Goal: Task Accomplishment & Management: Manage account settings

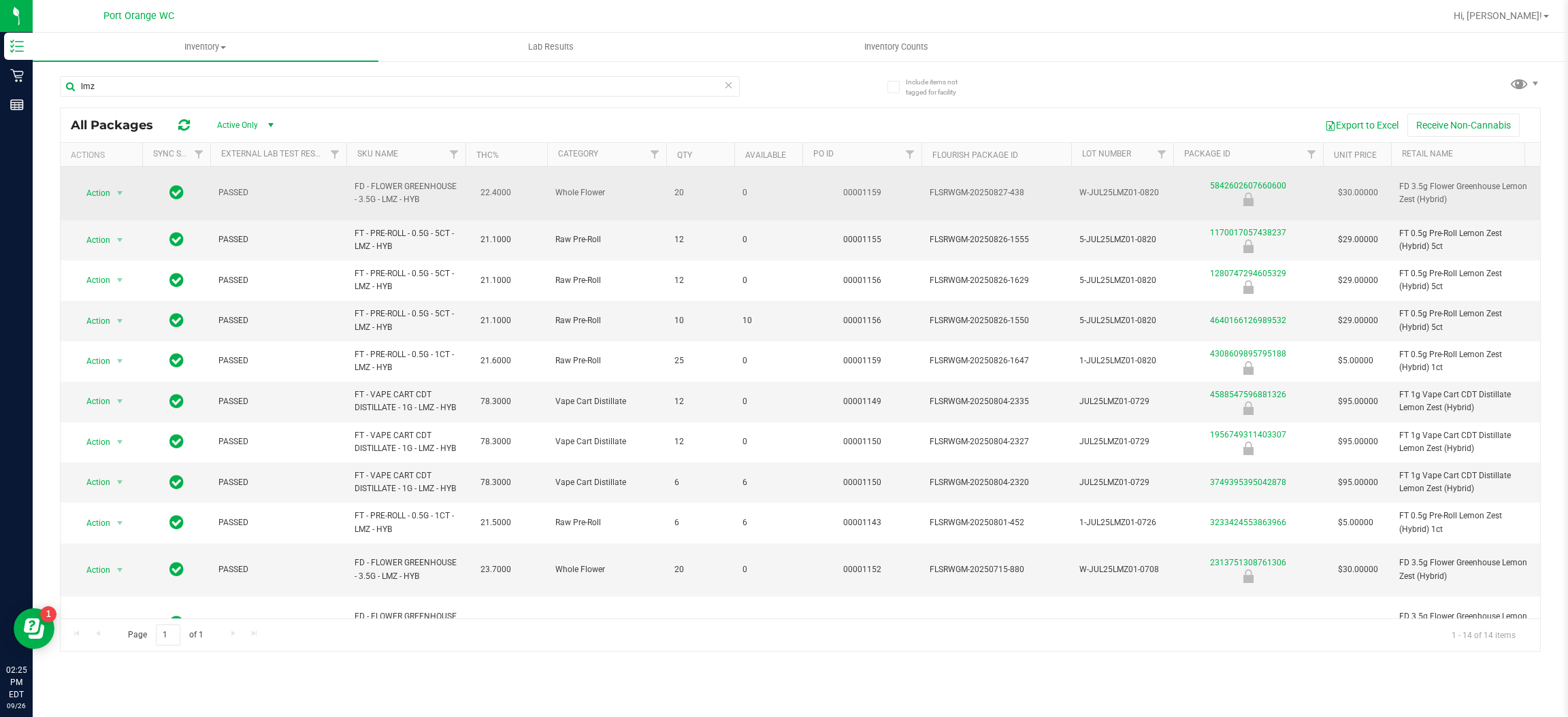
click at [397, 181] on span "FD - FLOWER GREENHOUSE - 3.5G - LMZ - HYB" at bounding box center [406, 193] width 103 height 26
copy td "FD - FLOWER GREENHOUSE - 3.5G - LMZ - HYB"
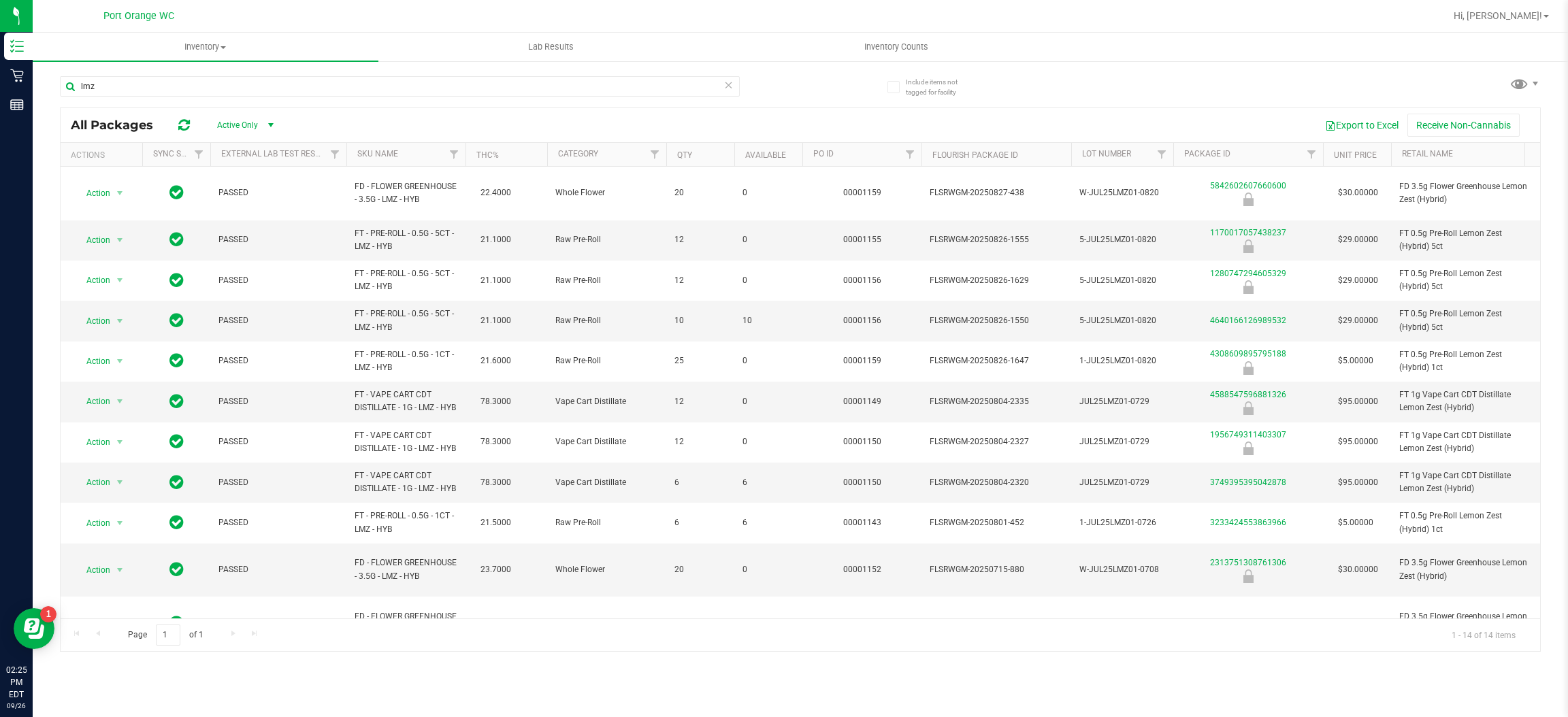
click at [412, 105] on div "lmz" at bounding box center [400, 92] width 680 height 31
click at [410, 93] on input "lmz" at bounding box center [400, 87] width 680 height 21
paste input "FD - FLOWER GREENHOUSE - 3.5G - LMZ - HYB"
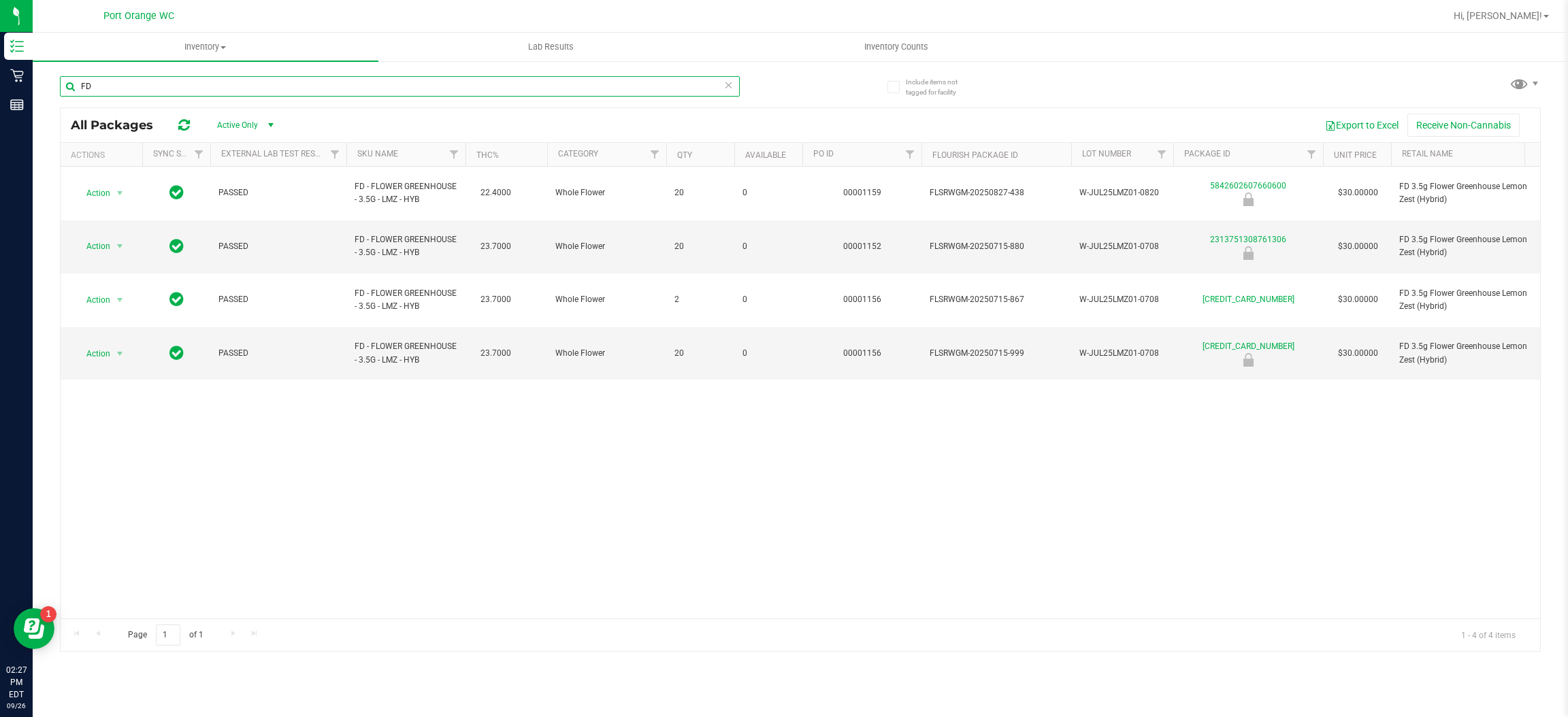
type input "F"
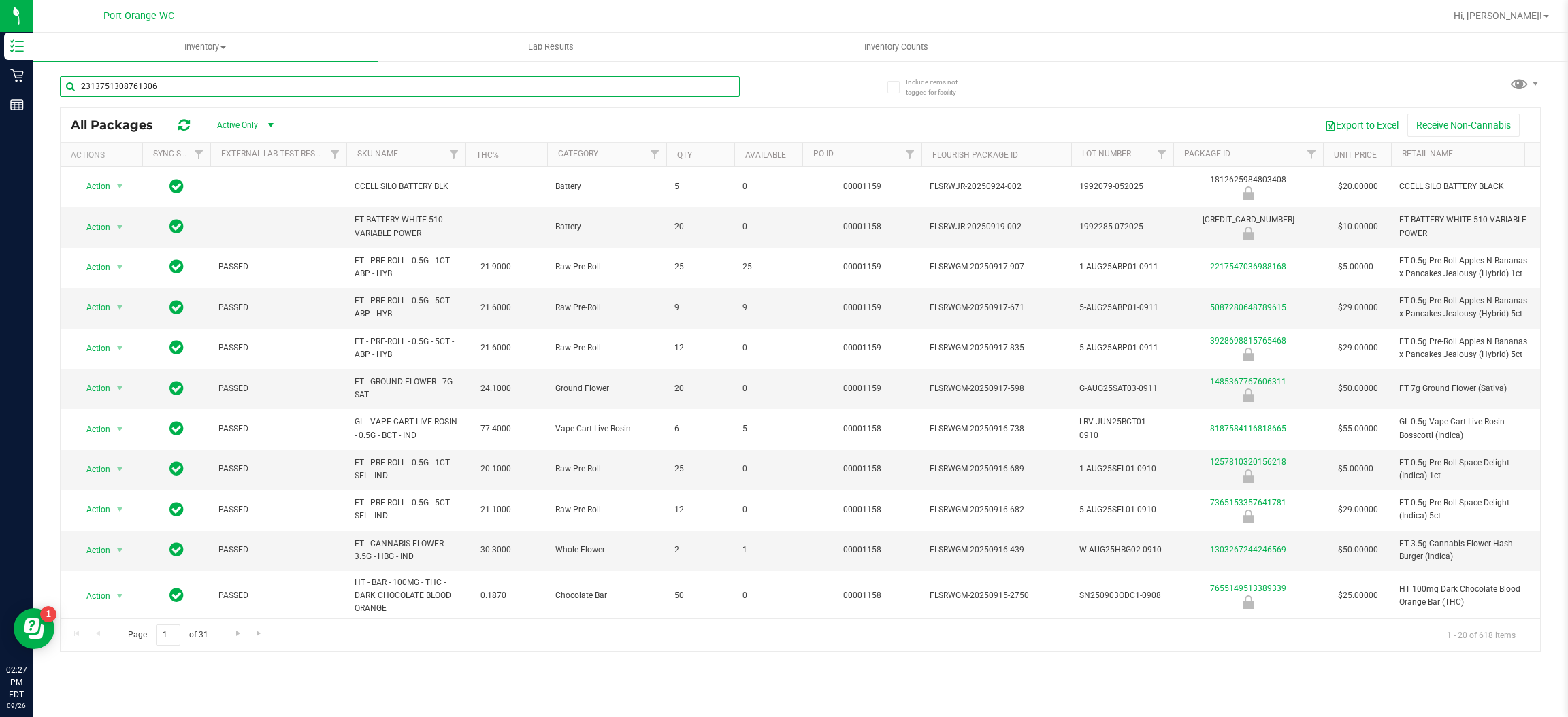
type input "2313751308761306"
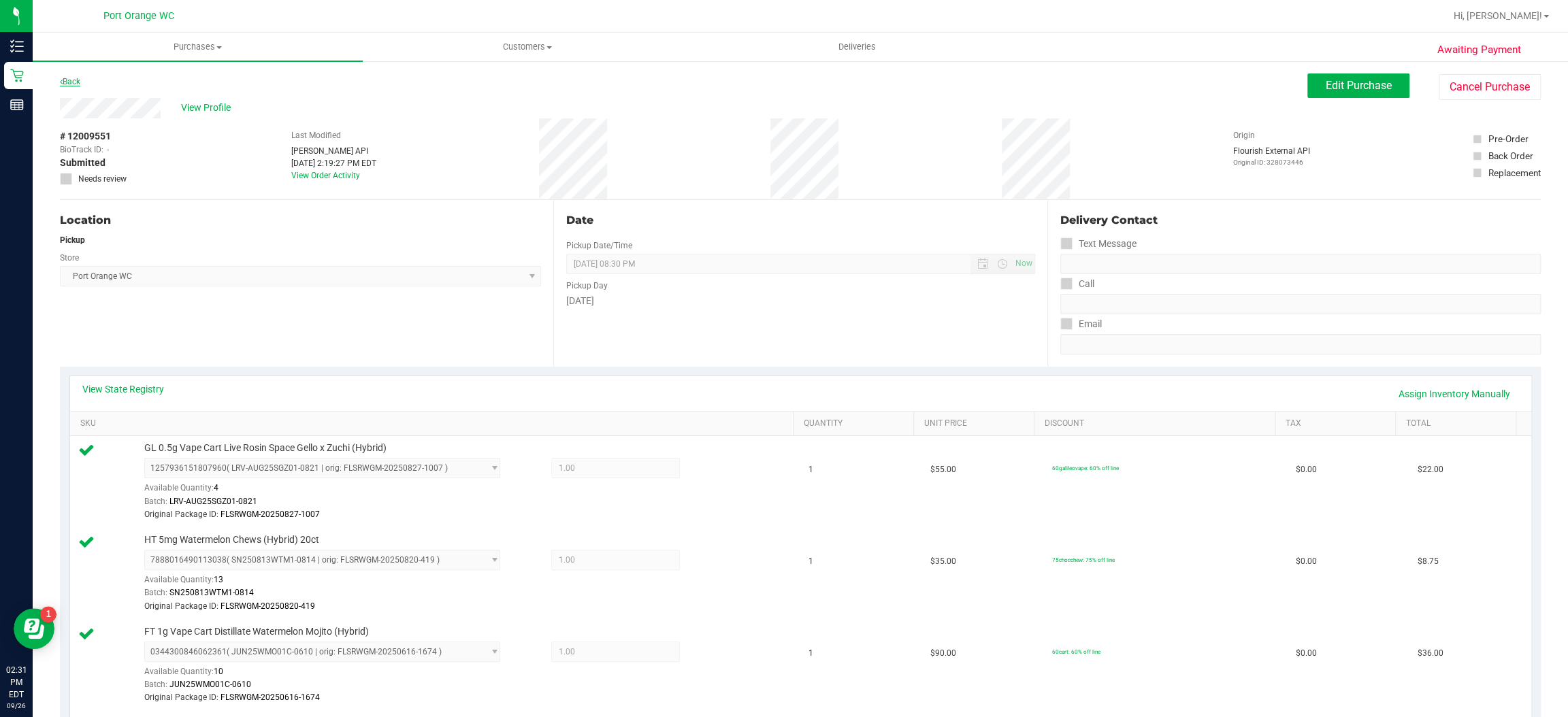
click at [61, 80] on icon at bounding box center [61, 81] width 3 height 8
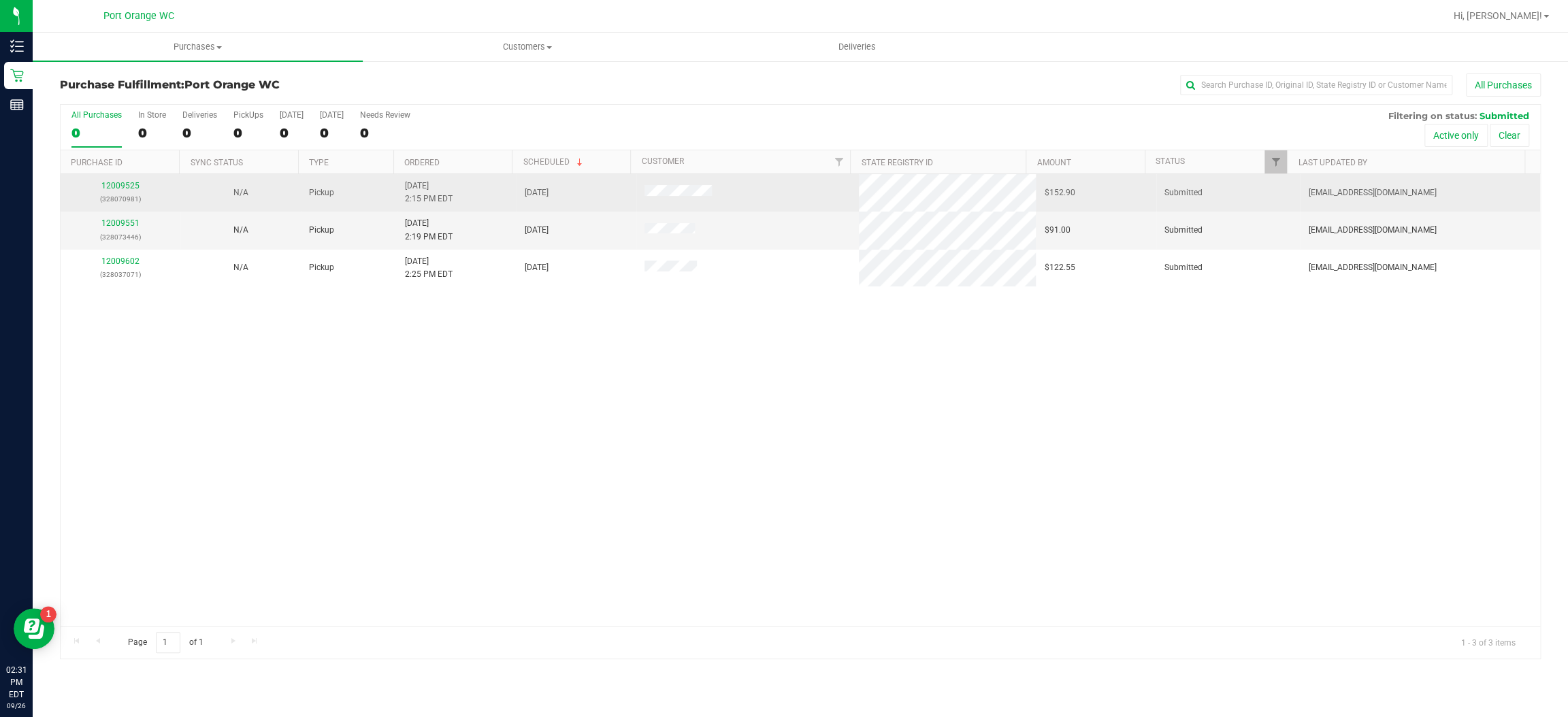
click at [121, 191] on div "12009525 (328070981)" at bounding box center [121, 192] width 104 height 26
click at [125, 183] on link "12009525" at bounding box center [120, 186] width 38 height 10
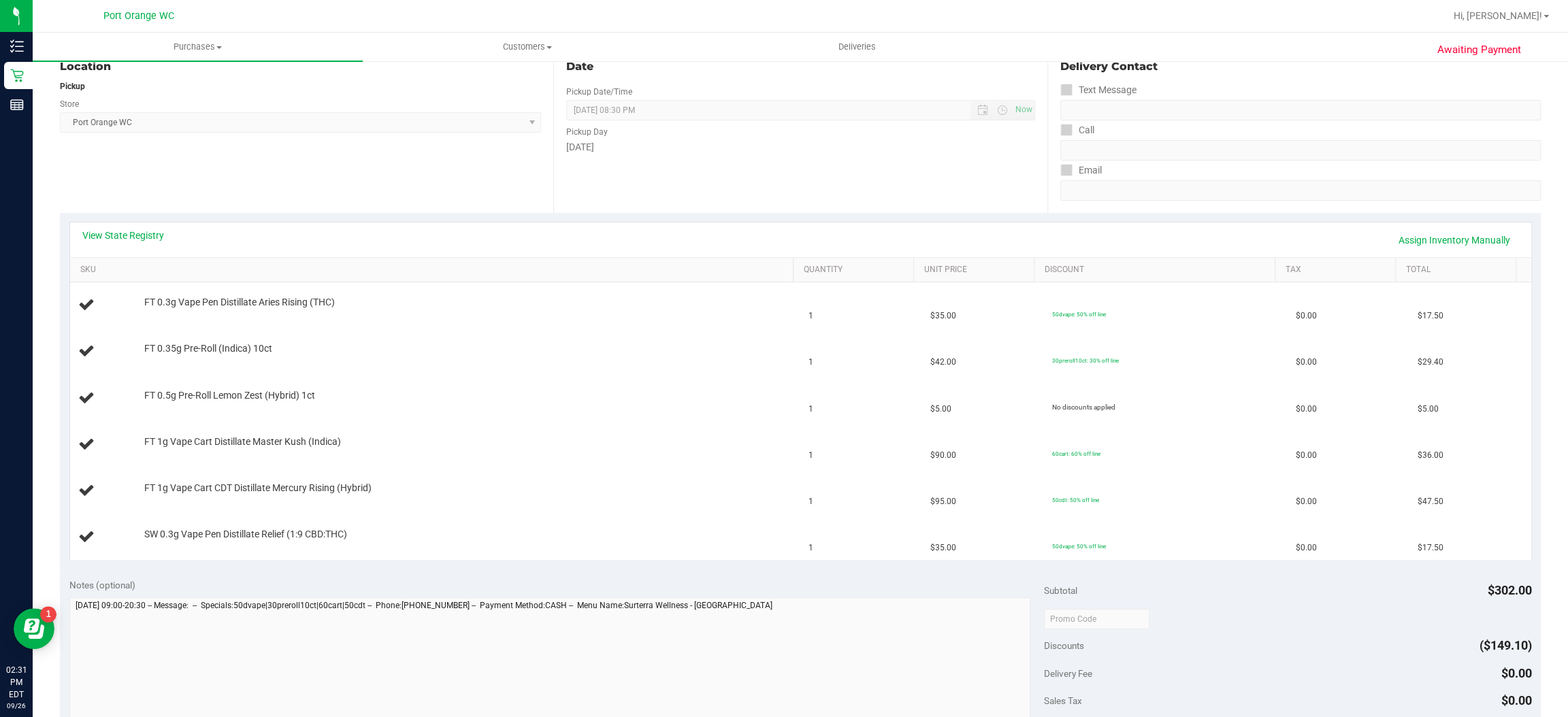
scroll to position [36, 0]
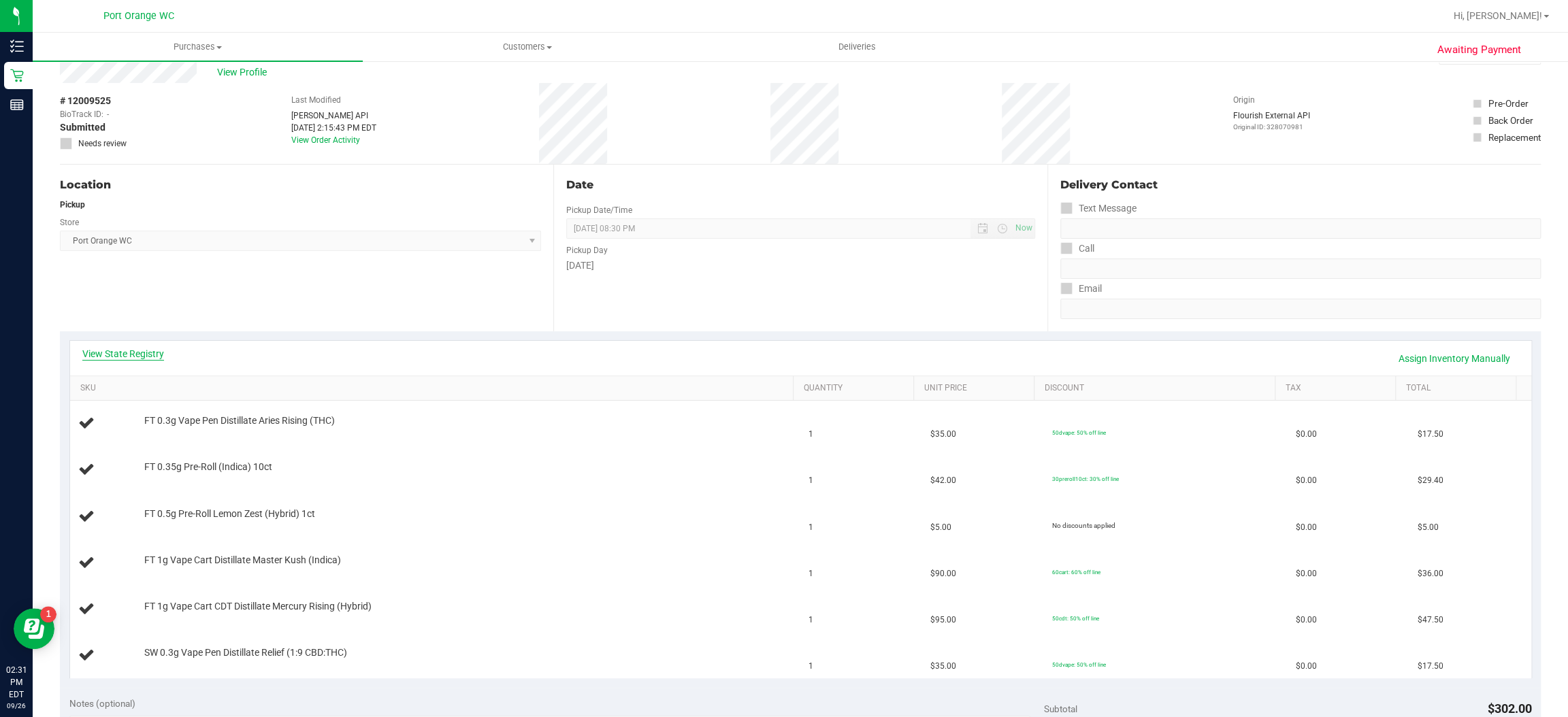
click at [144, 356] on link "View State Registry" at bounding box center [123, 354] width 81 height 13
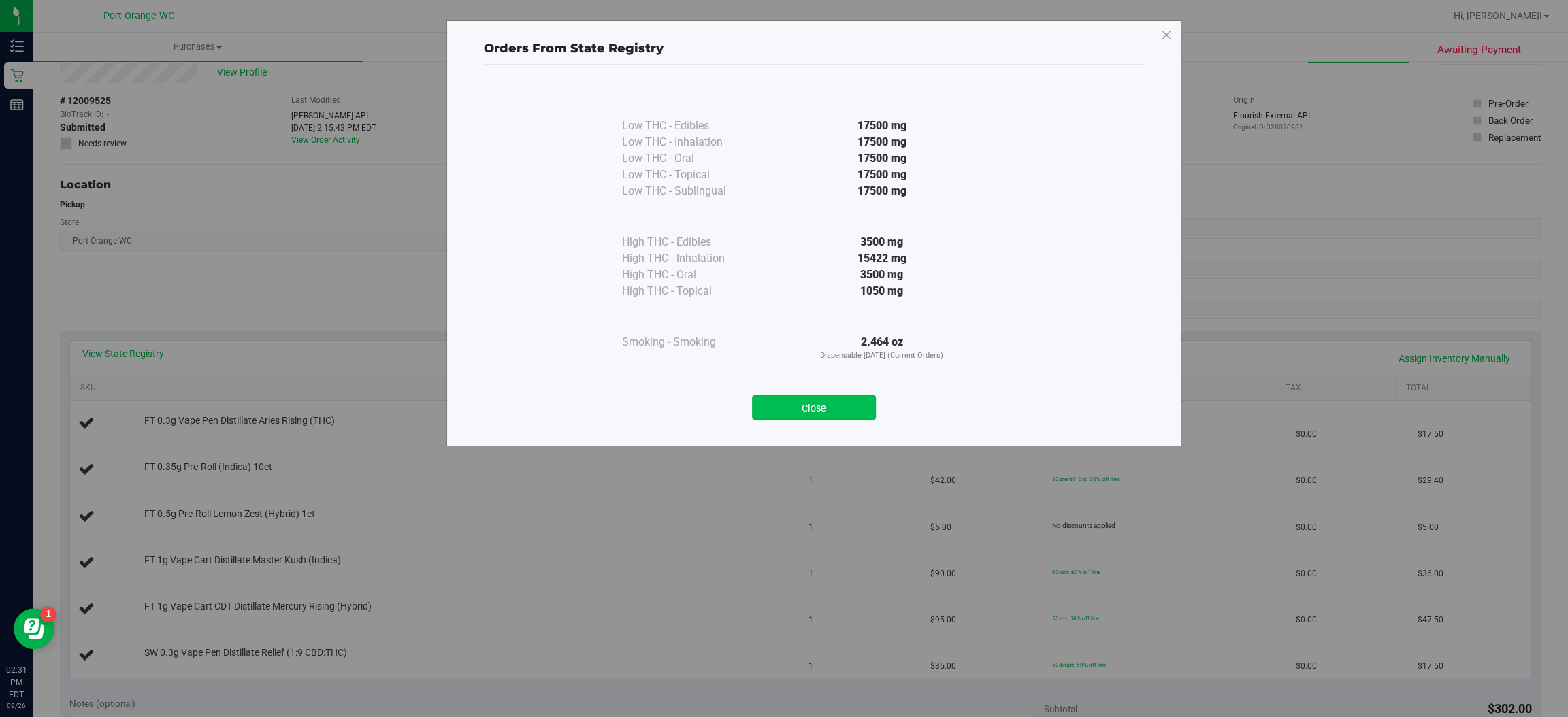
click at [822, 411] on button "Close" at bounding box center [814, 407] width 124 height 24
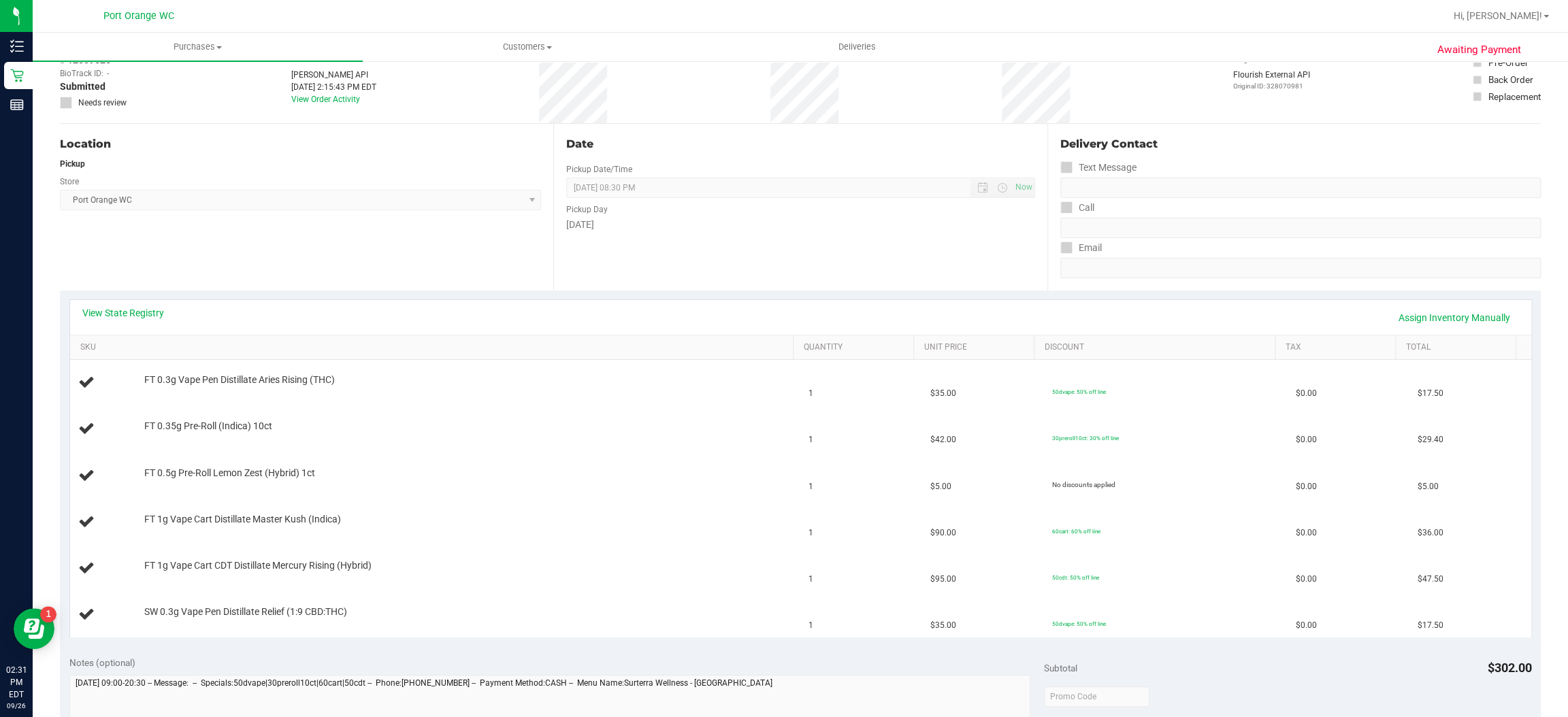
scroll to position [78, 0]
click at [150, 311] on link "View State Registry" at bounding box center [123, 311] width 81 height 13
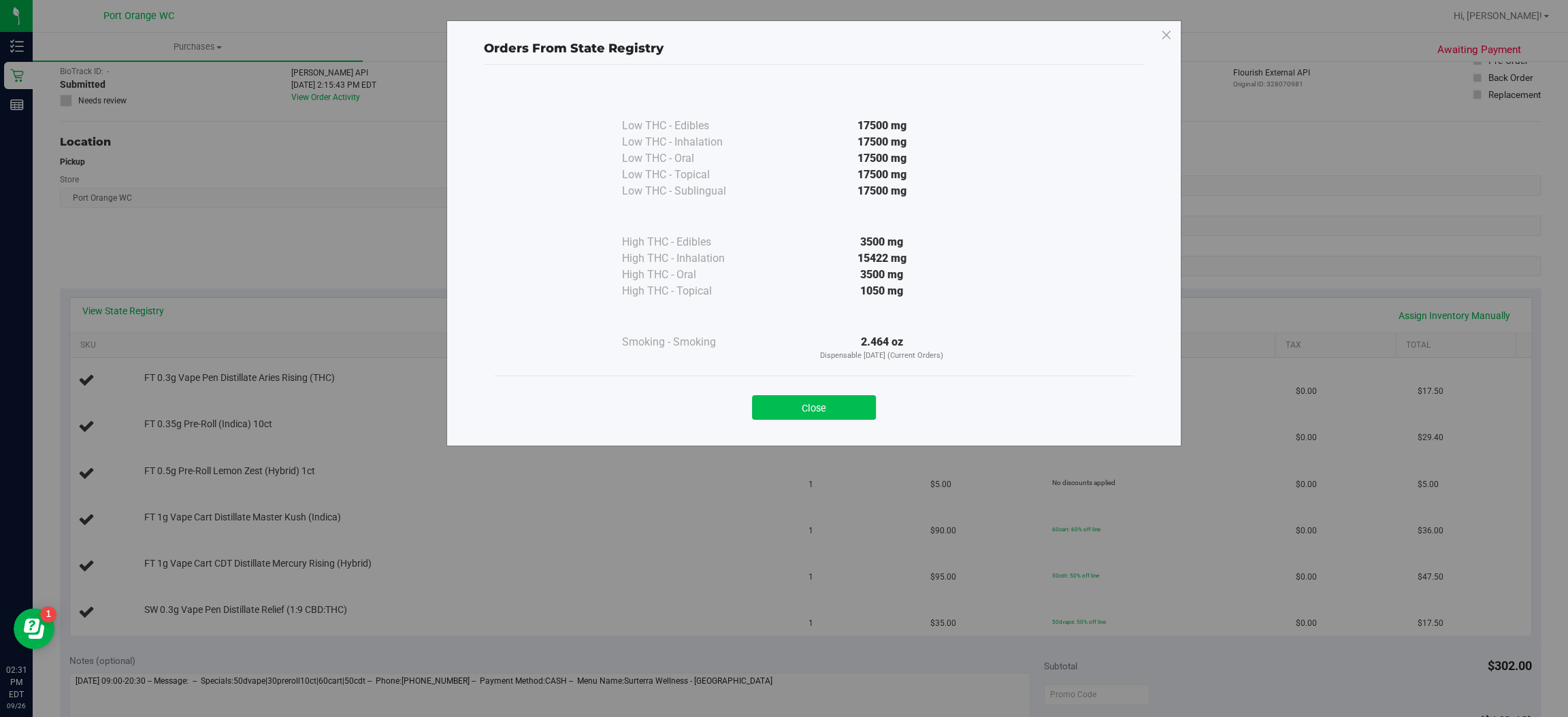
click at [790, 416] on button "Close" at bounding box center [814, 407] width 124 height 24
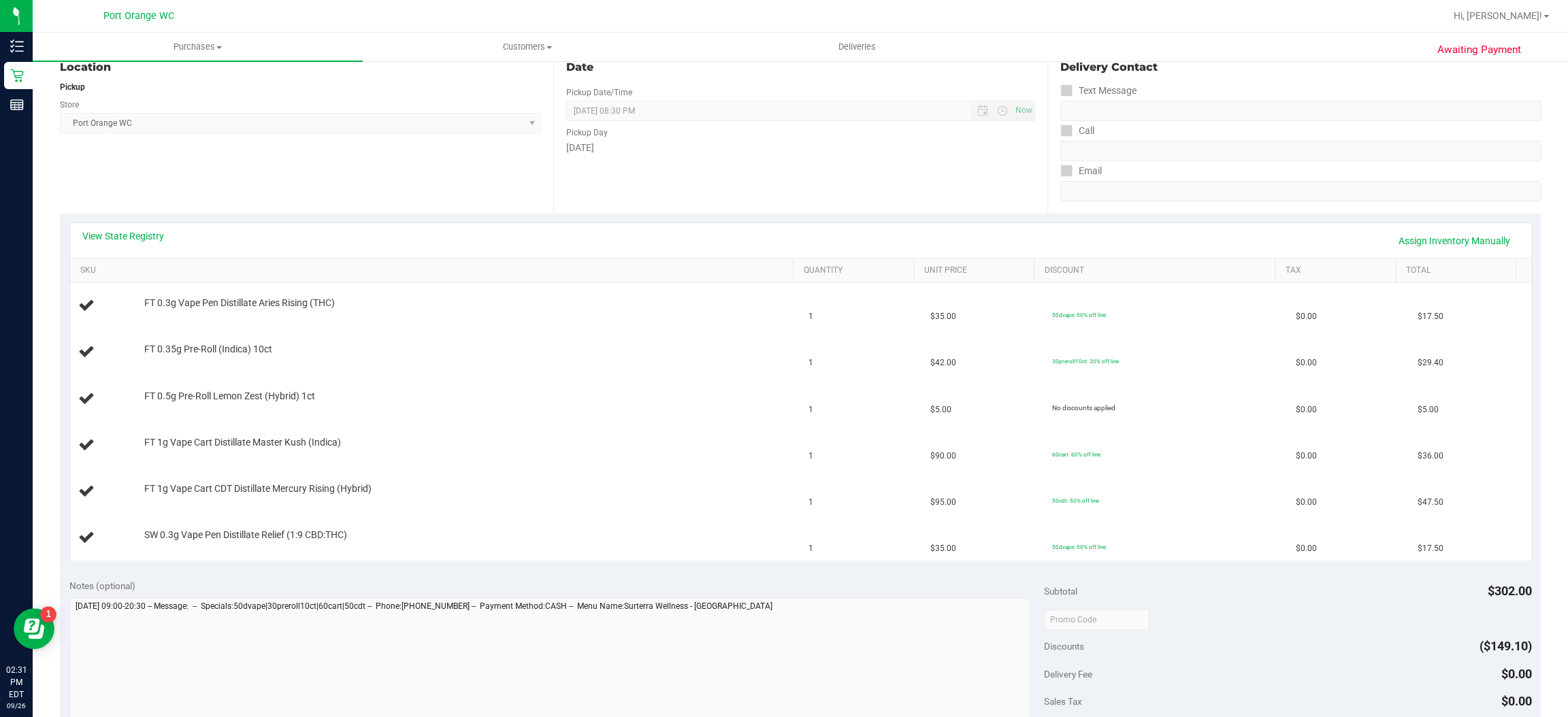
scroll to position [197, 0]
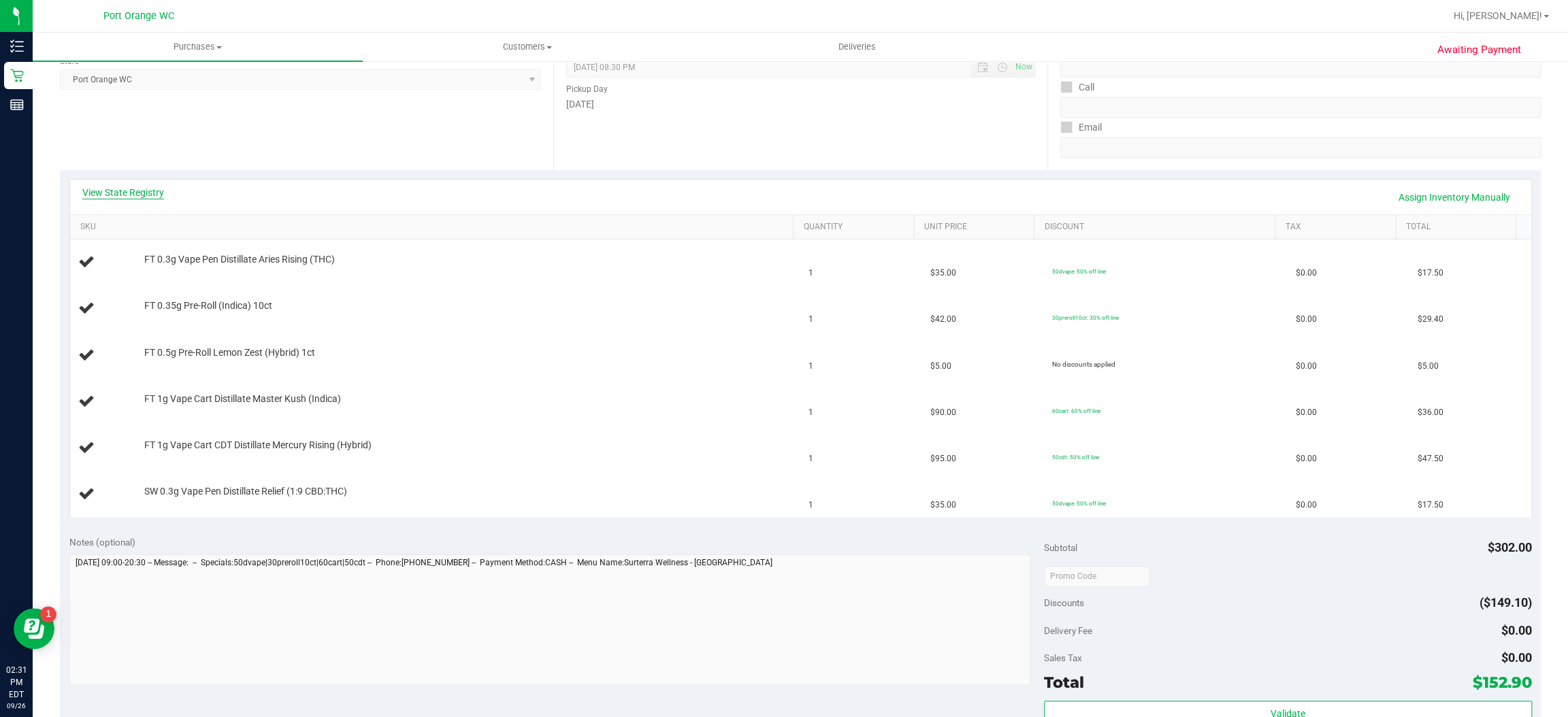
click at [147, 186] on link "View State Registry" at bounding box center [123, 192] width 81 height 13
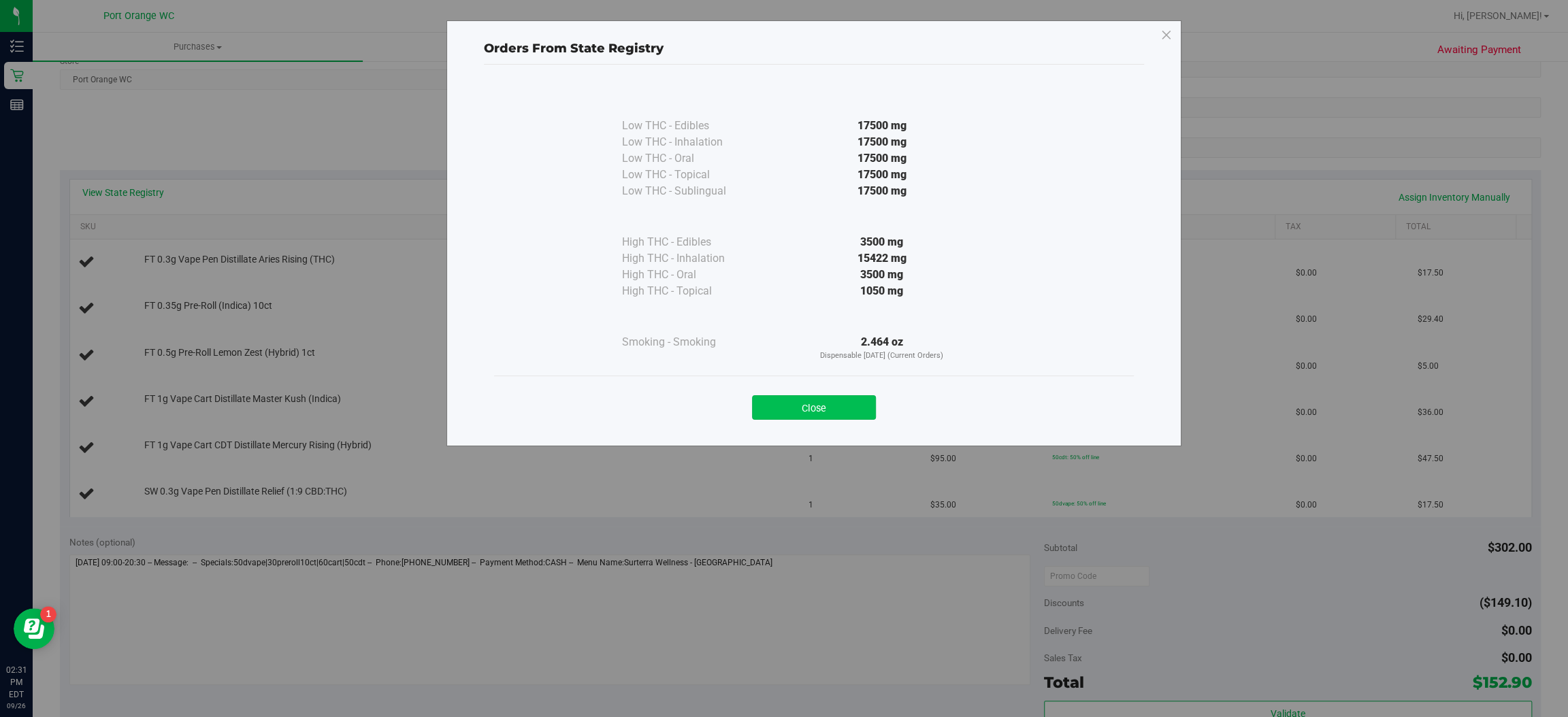
click at [851, 417] on button "Close" at bounding box center [814, 407] width 124 height 24
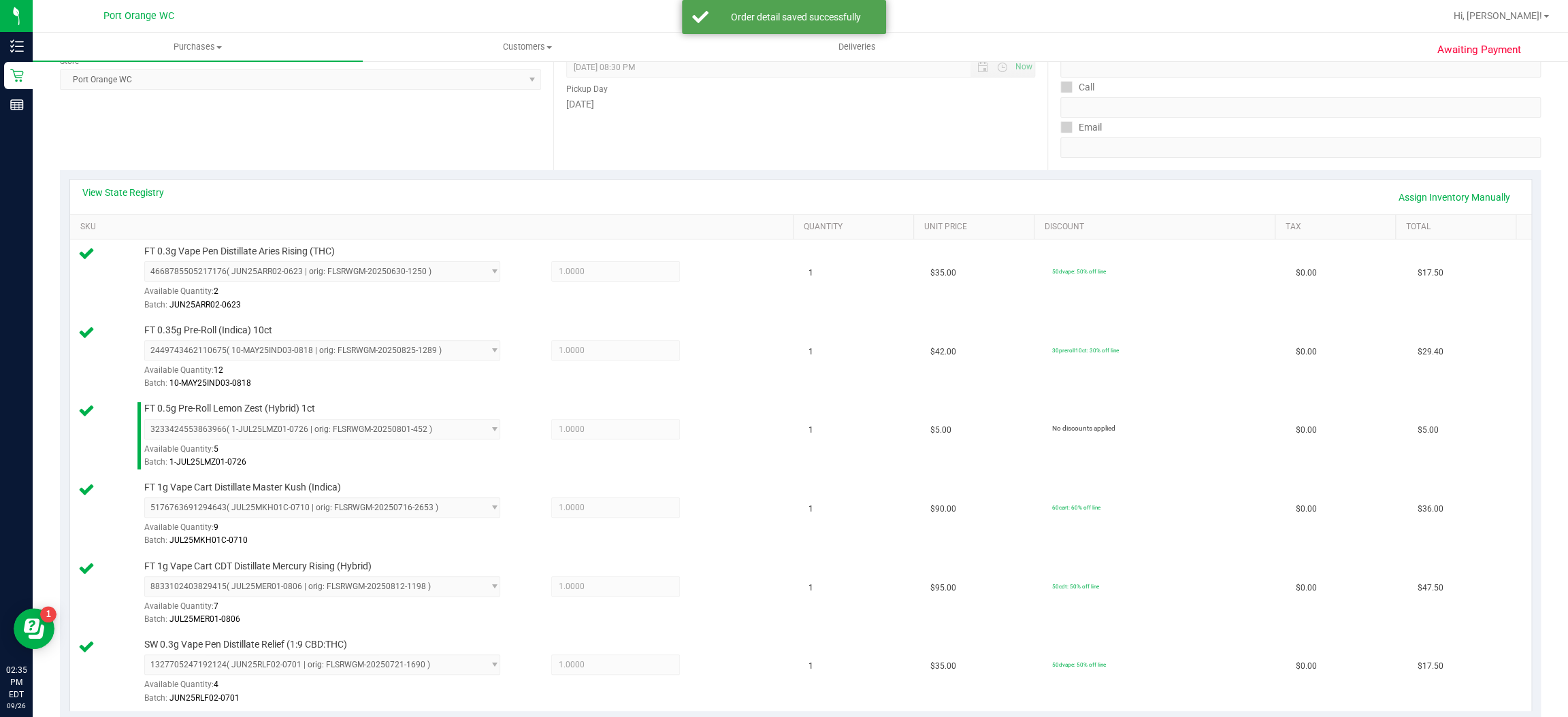
scroll to position [792, 0]
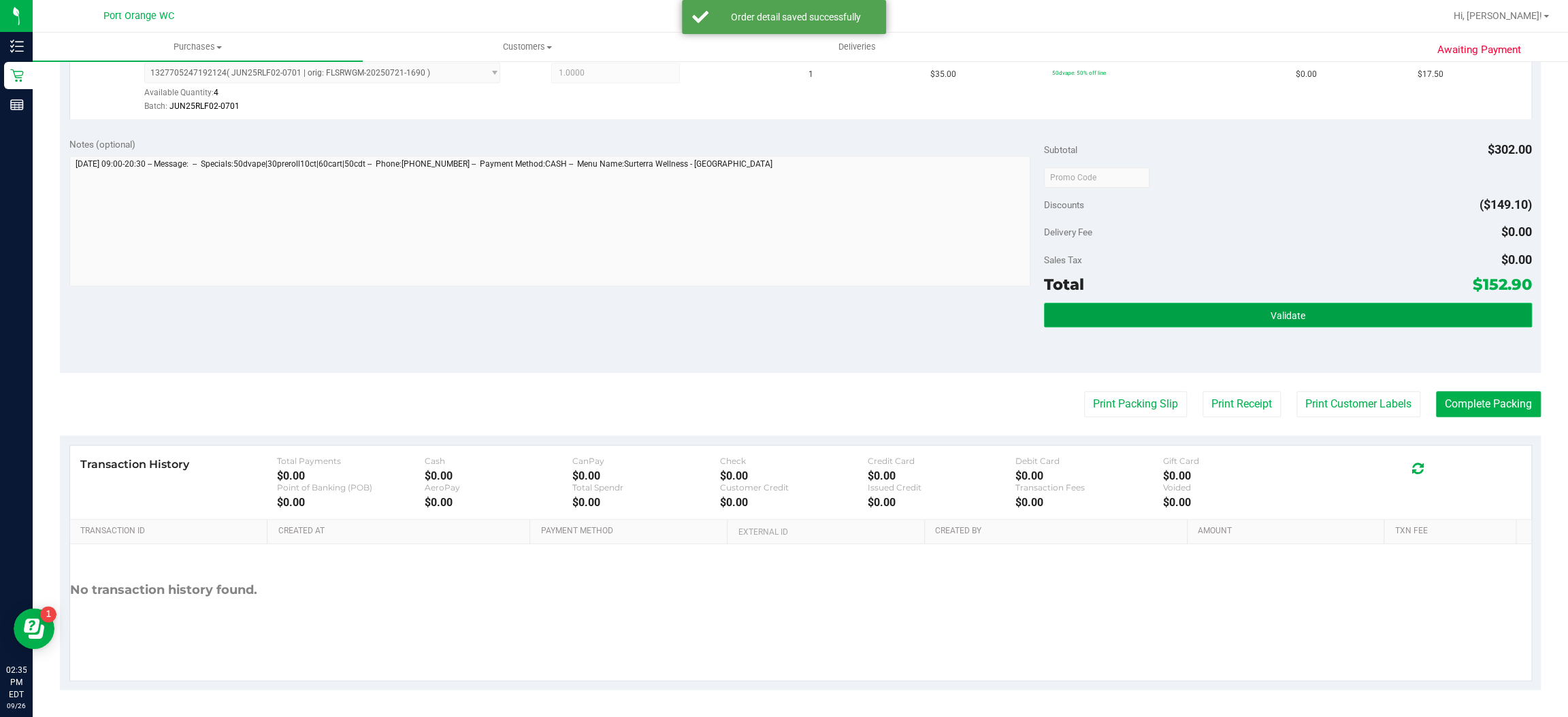
click at [1287, 313] on span "Validate" at bounding box center [1287, 315] width 35 height 11
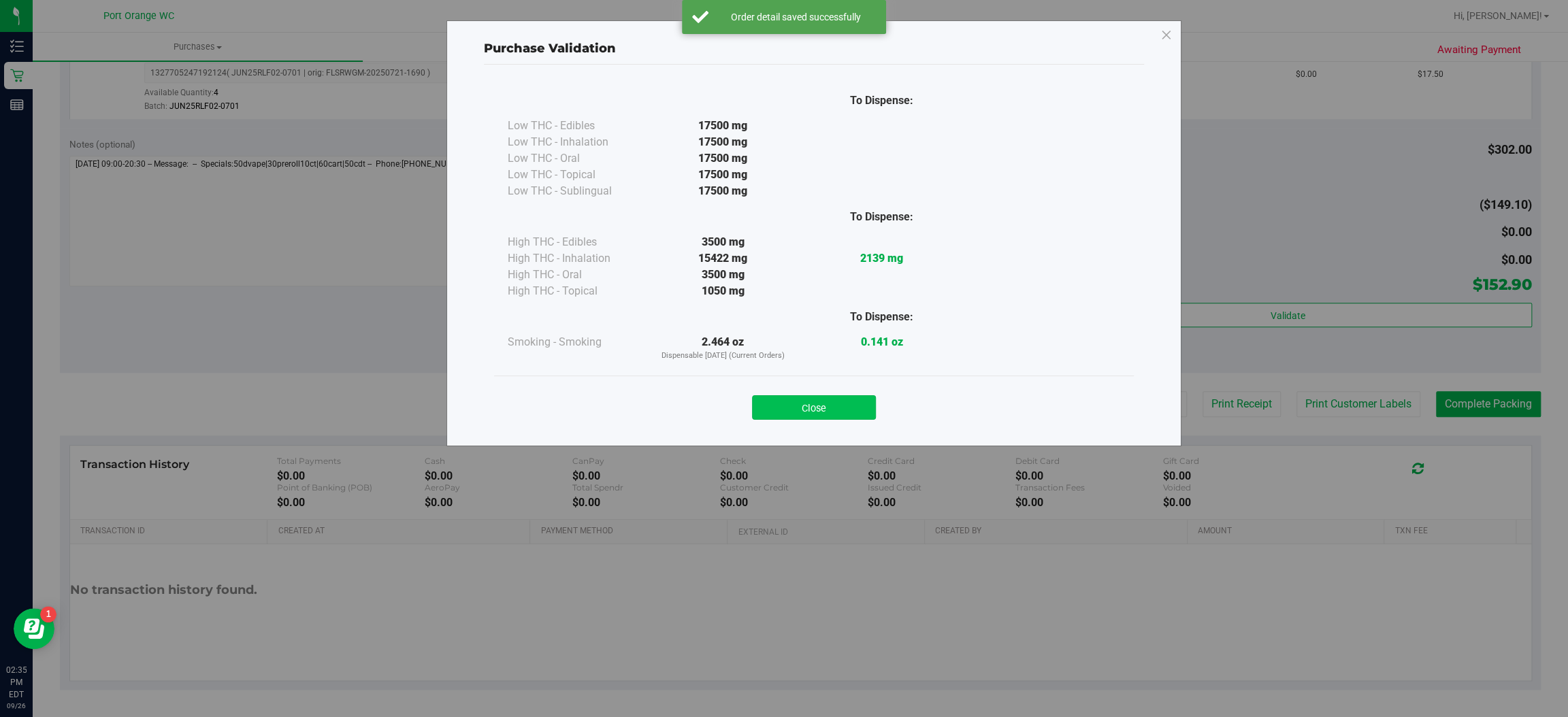
click at [815, 408] on button "Close" at bounding box center [814, 407] width 124 height 24
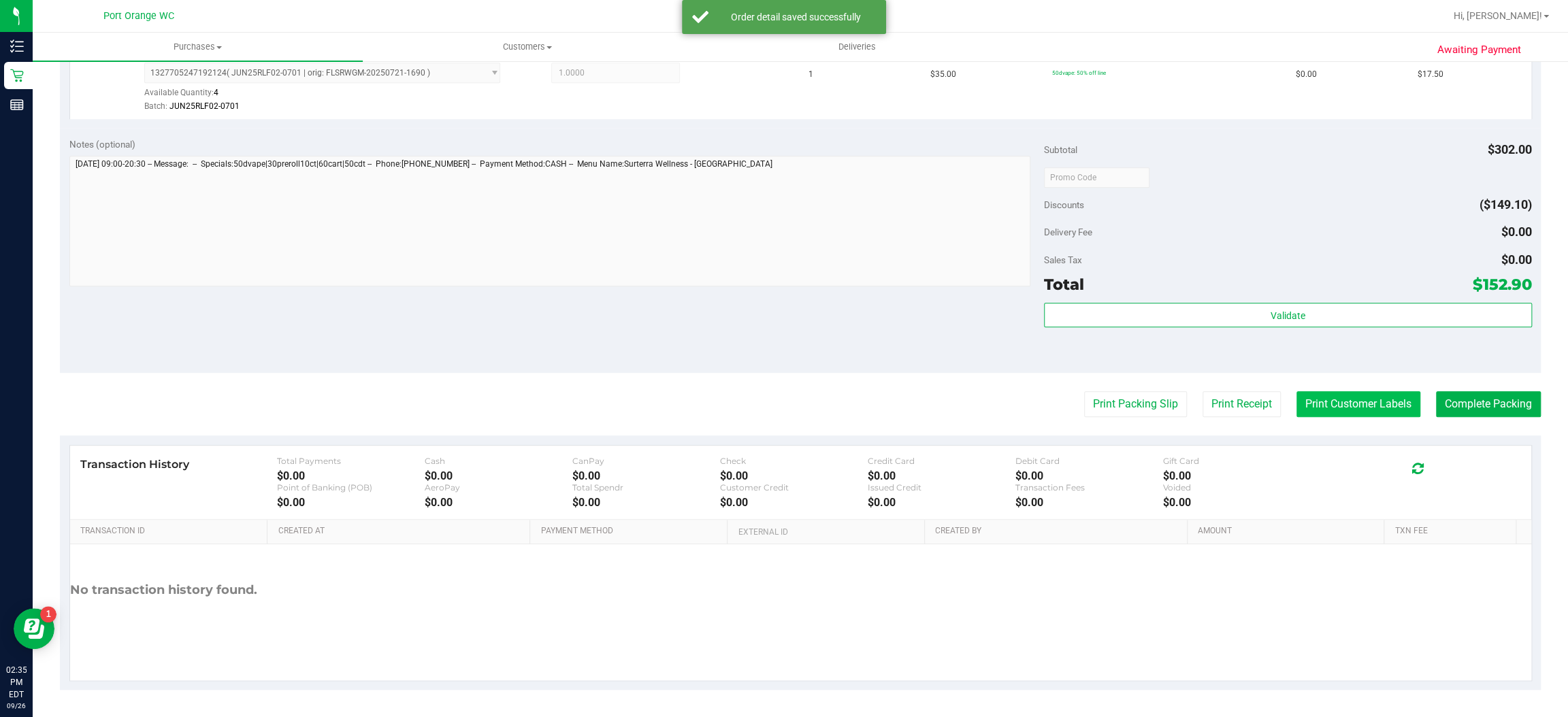
click at [1321, 398] on button "Print Customer Labels" at bounding box center [1358, 404] width 124 height 26
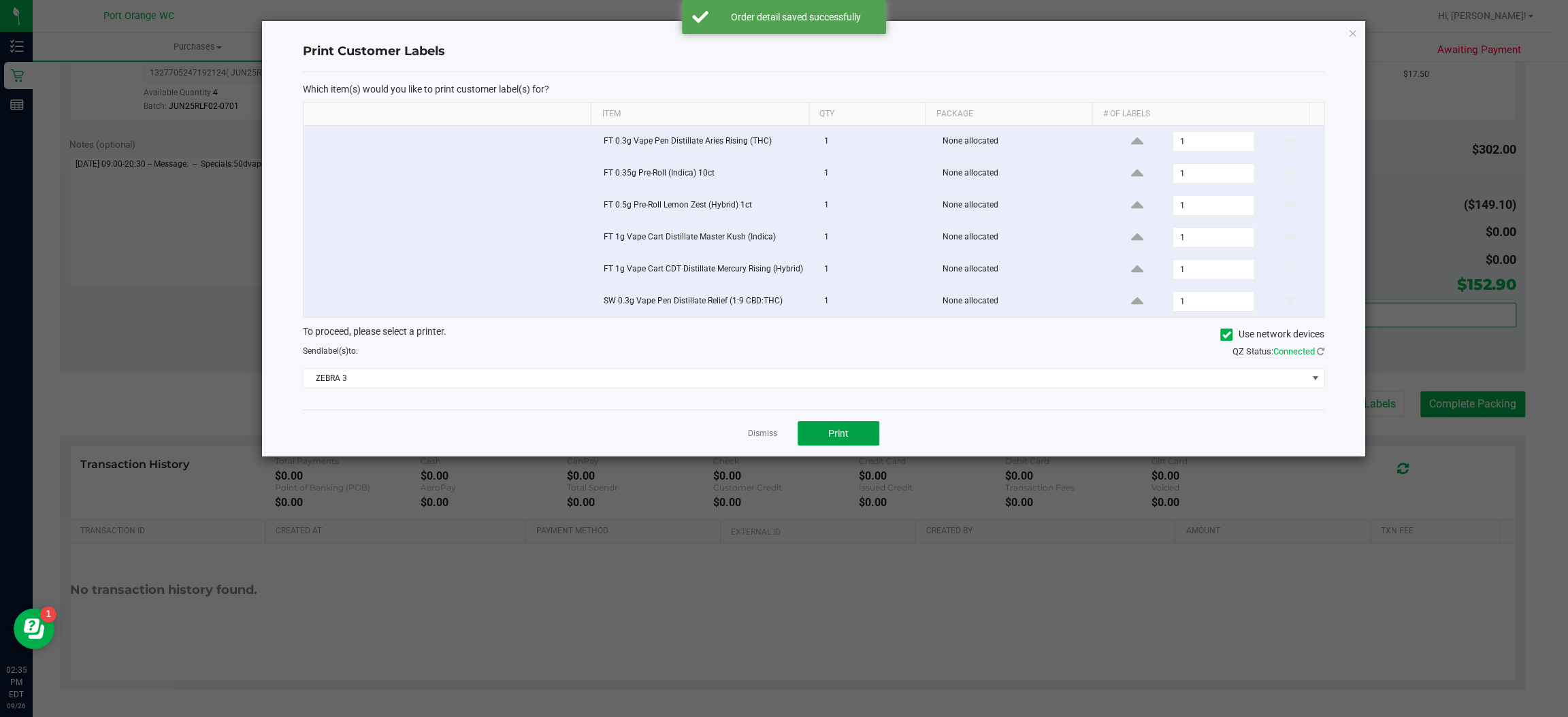
click at [851, 434] on button "Print" at bounding box center [838, 433] width 81 height 24
click at [754, 437] on link "Dismiss" at bounding box center [763, 434] width 30 height 12
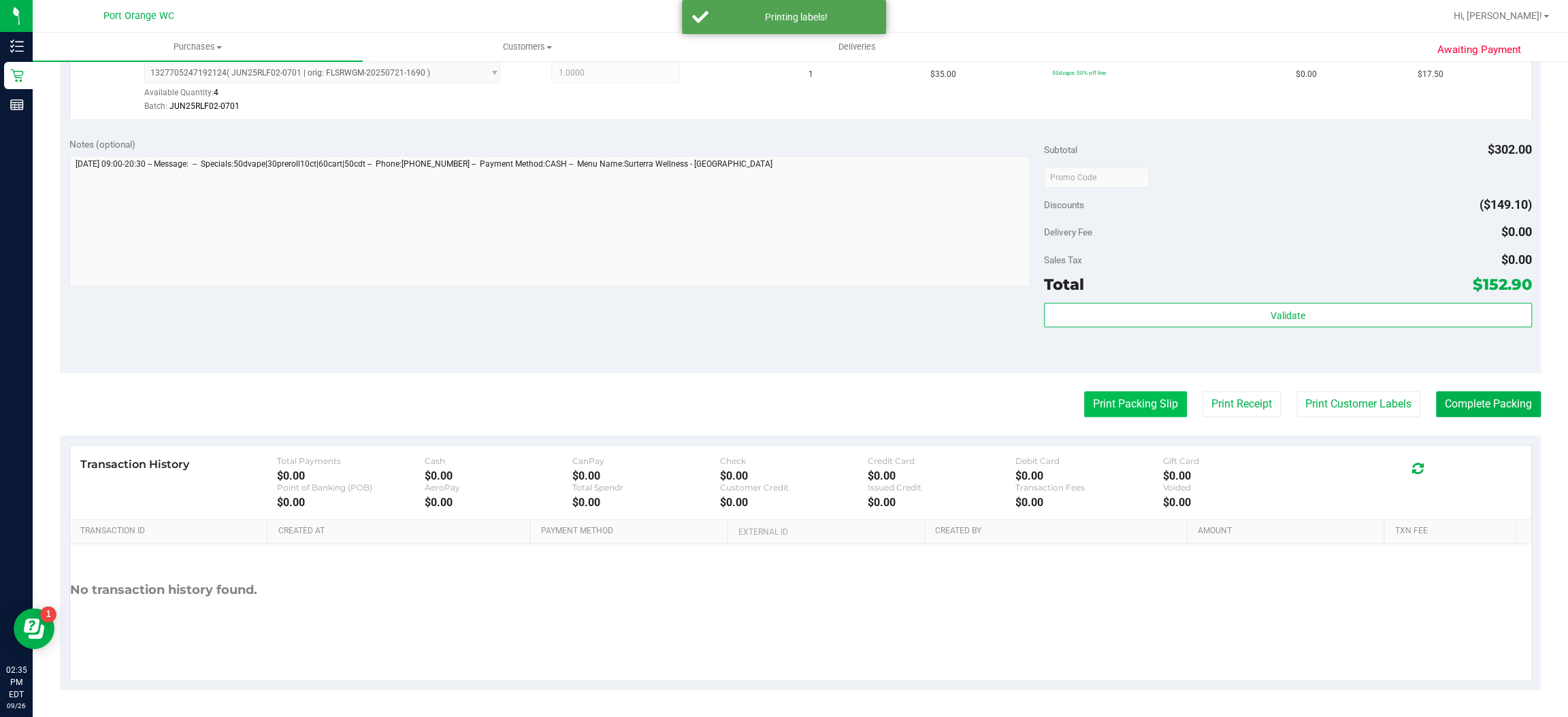
click at [1109, 403] on button "Print Packing Slip" at bounding box center [1135, 404] width 103 height 26
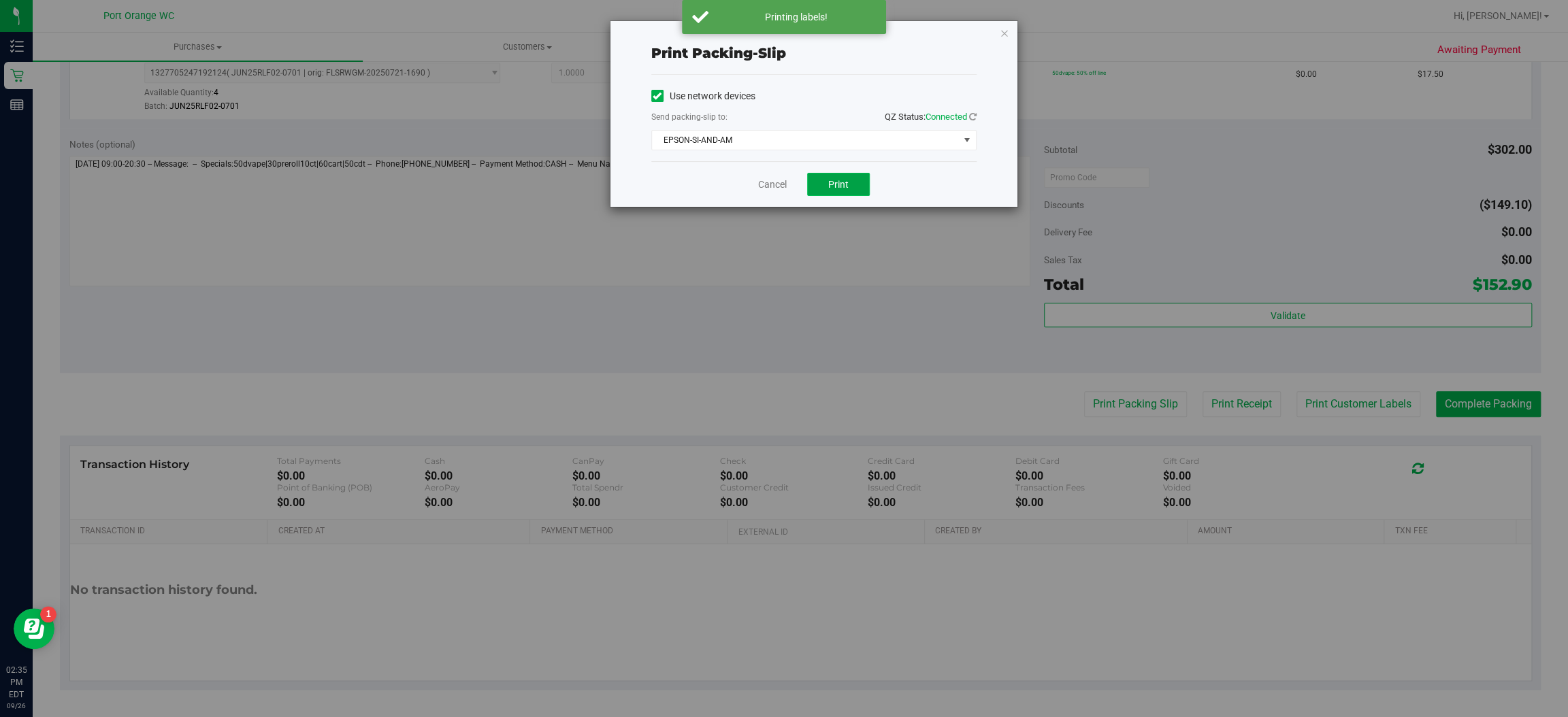
click at [838, 183] on span "Print" at bounding box center [839, 184] width 21 height 11
click at [771, 186] on link "Cancel" at bounding box center [772, 184] width 29 height 14
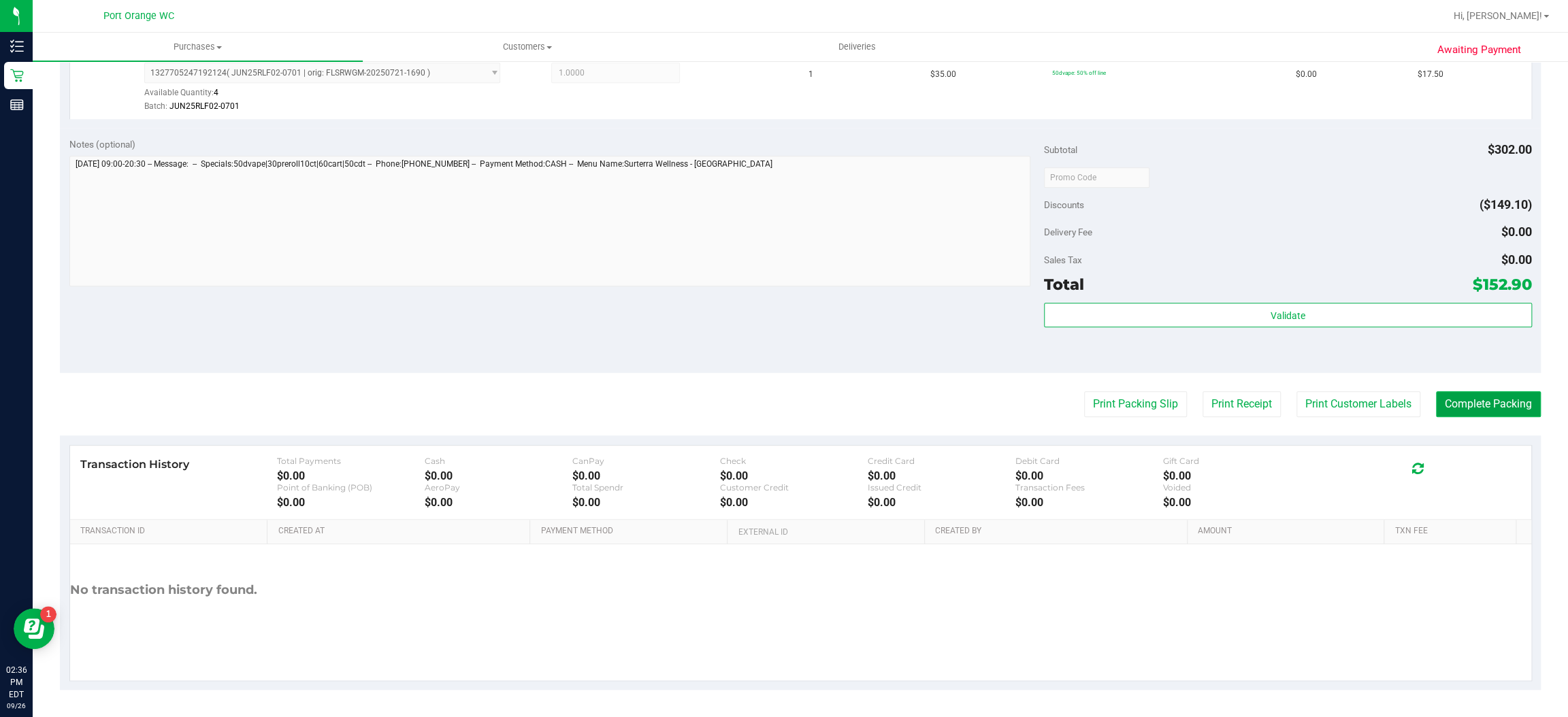
click at [1490, 403] on button "Complete Packing" at bounding box center [1489, 404] width 105 height 26
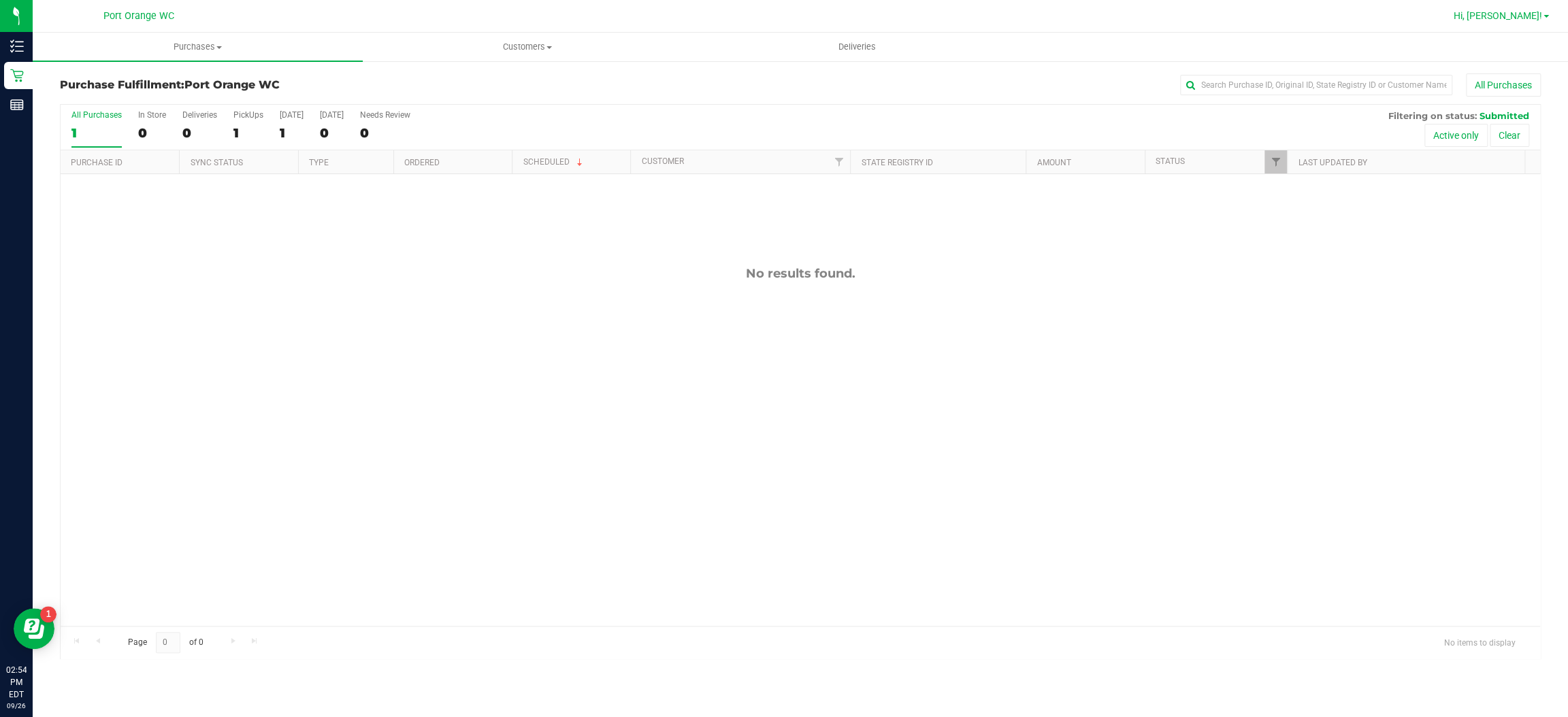
click at [1546, 16] on span at bounding box center [1546, 16] width 5 height 3
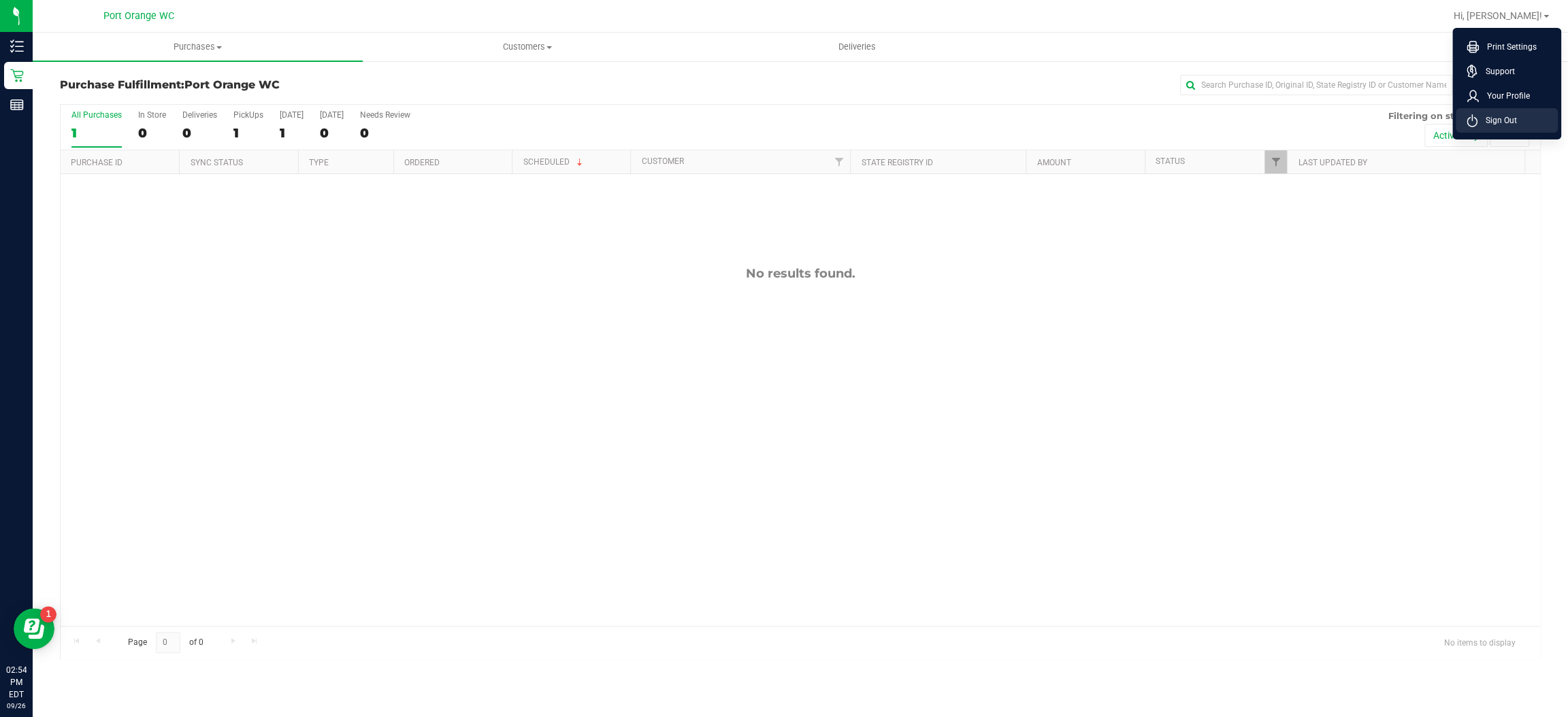
click at [1524, 131] on li "Sign Out" at bounding box center [1507, 120] width 102 height 24
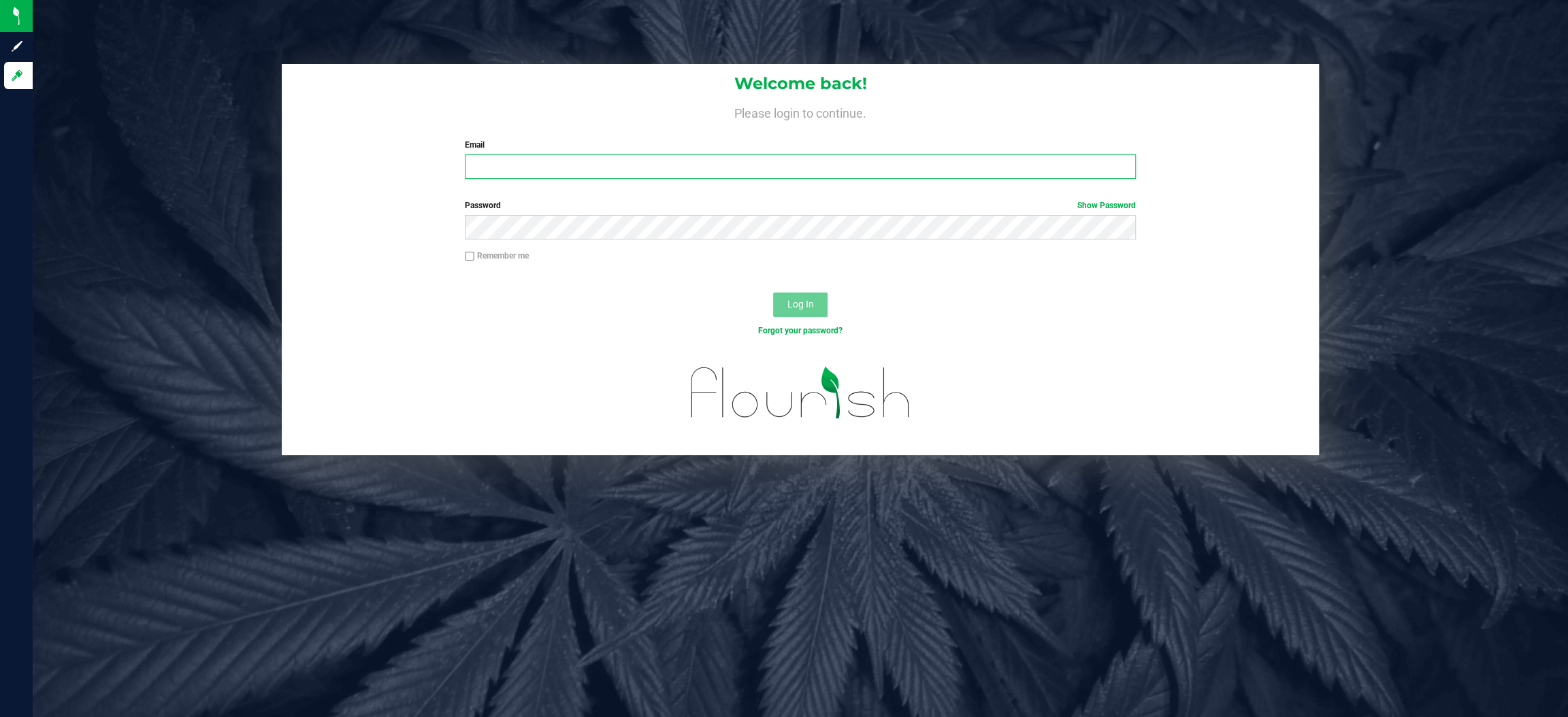
click at [683, 164] on input "Email" at bounding box center [800, 166] width 671 height 24
type input "[EMAIL_ADDRESS][DOMAIN_NAME]"
click at [773, 292] on button "Log In" at bounding box center [800, 304] width 55 height 24
